Goal: Find specific fact

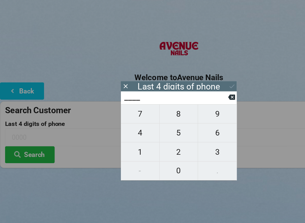
click at [148, 126] on span "2" at bounding box center [152, 130] width 33 height 12
type input "2___"
click at [123, 114] on span "4" at bounding box center [119, 113] width 33 height 12
type input "24__"
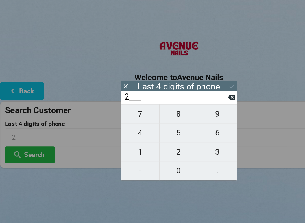
type input "24__"
click at [186, 96] on span "9" at bounding box center [185, 97] width 33 height 12
type input "249_"
click at [151, 113] on span "5" at bounding box center [152, 113] width 33 height 12
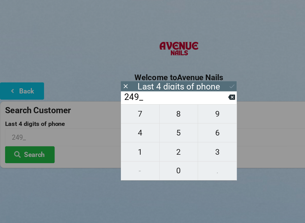
type input "2495"
click at [196, 71] on icon at bounding box center [198, 74] width 6 height 6
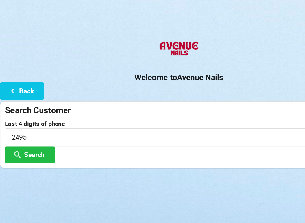
click at [33, 128] on button "Search" at bounding box center [25, 132] width 42 height 14
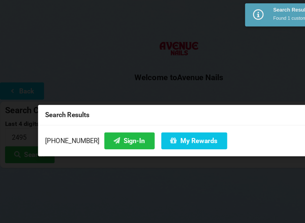
click at [101, 118] on button "Sign-In" at bounding box center [110, 120] width 43 height 14
